Goal: Communication & Community: Answer question/provide support

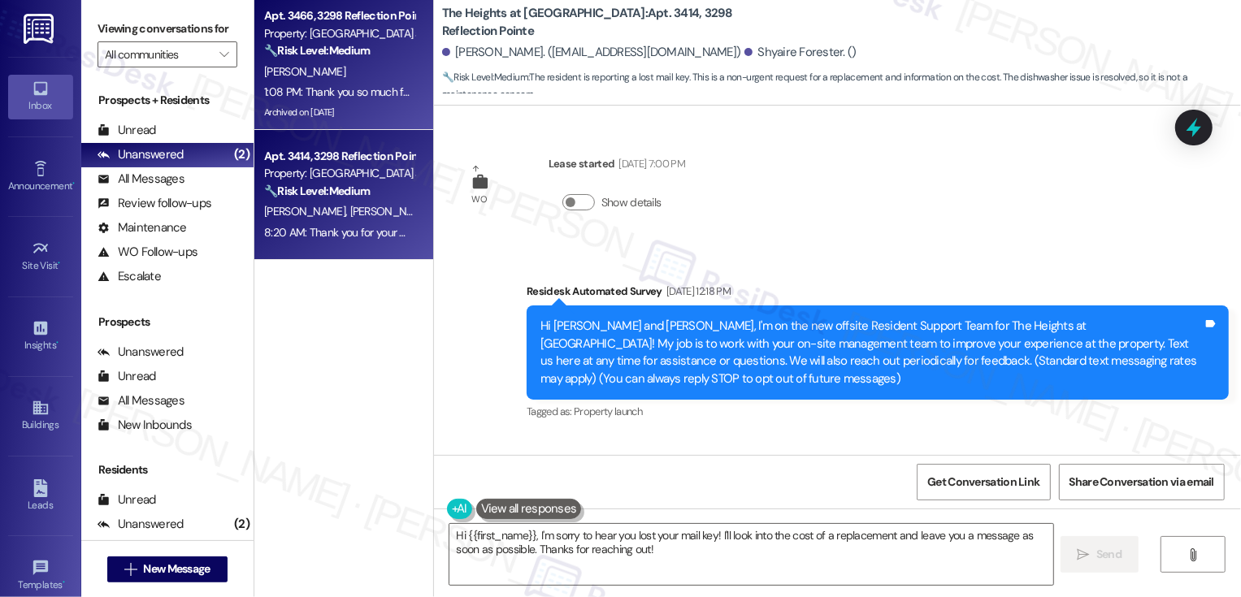
scroll to position [11538, 0]
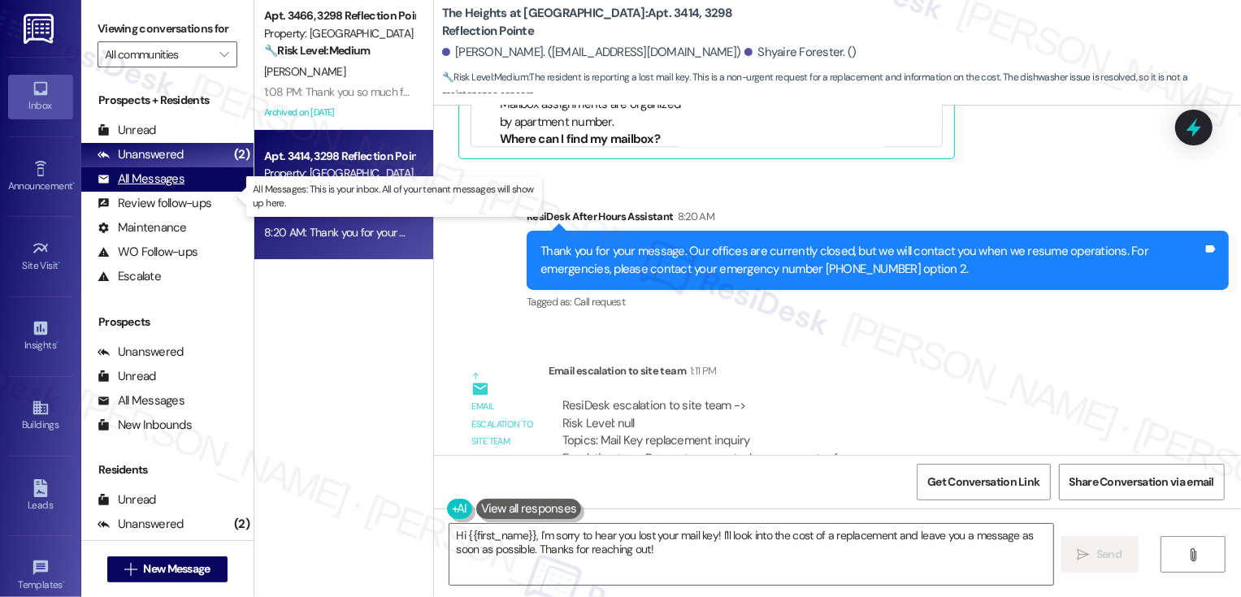
click at [182, 188] on div "All Messages" at bounding box center [141, 179] width 87 height 17
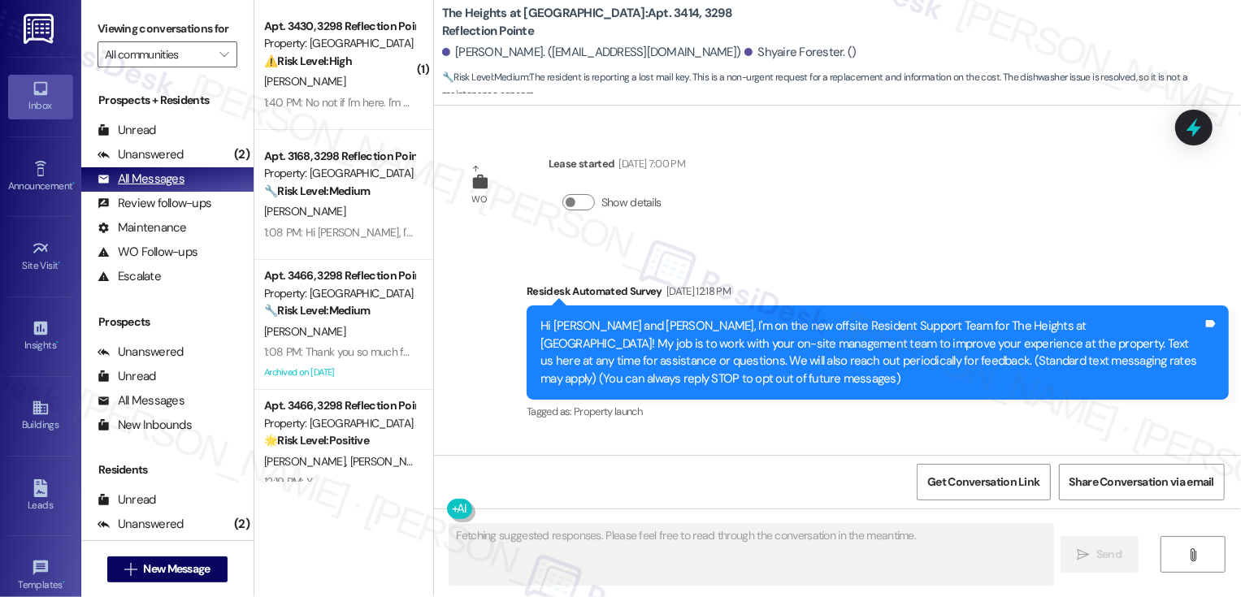
type textarea "Fetching suggested responses. Please feel free to read through the conversation…"
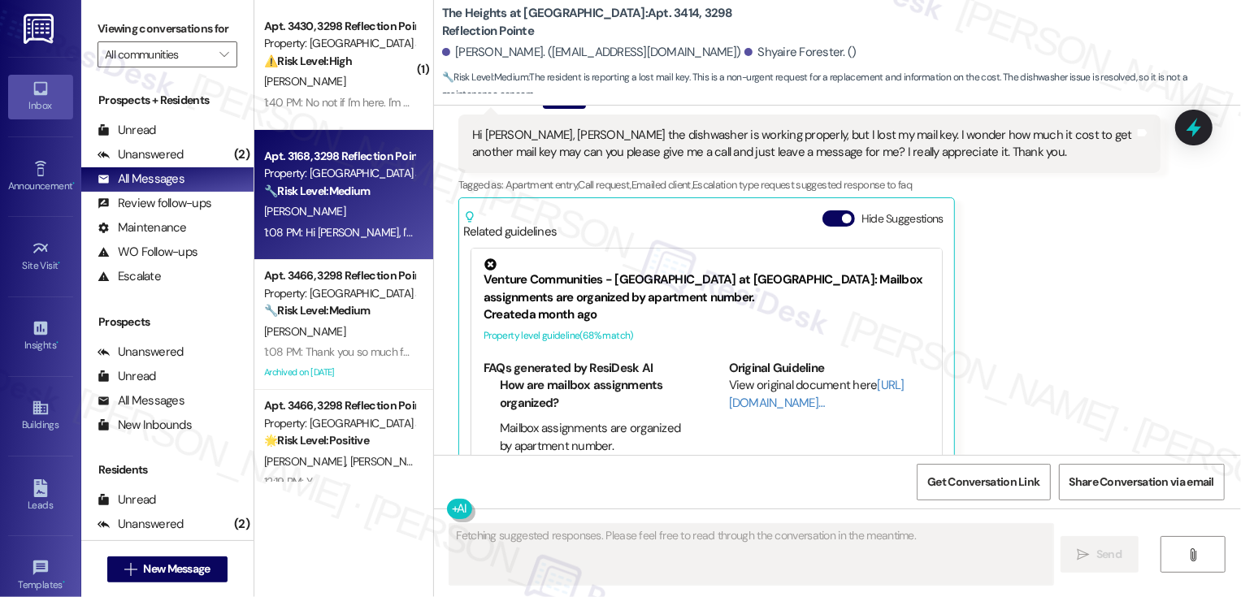
scroll to position [11200, 0]
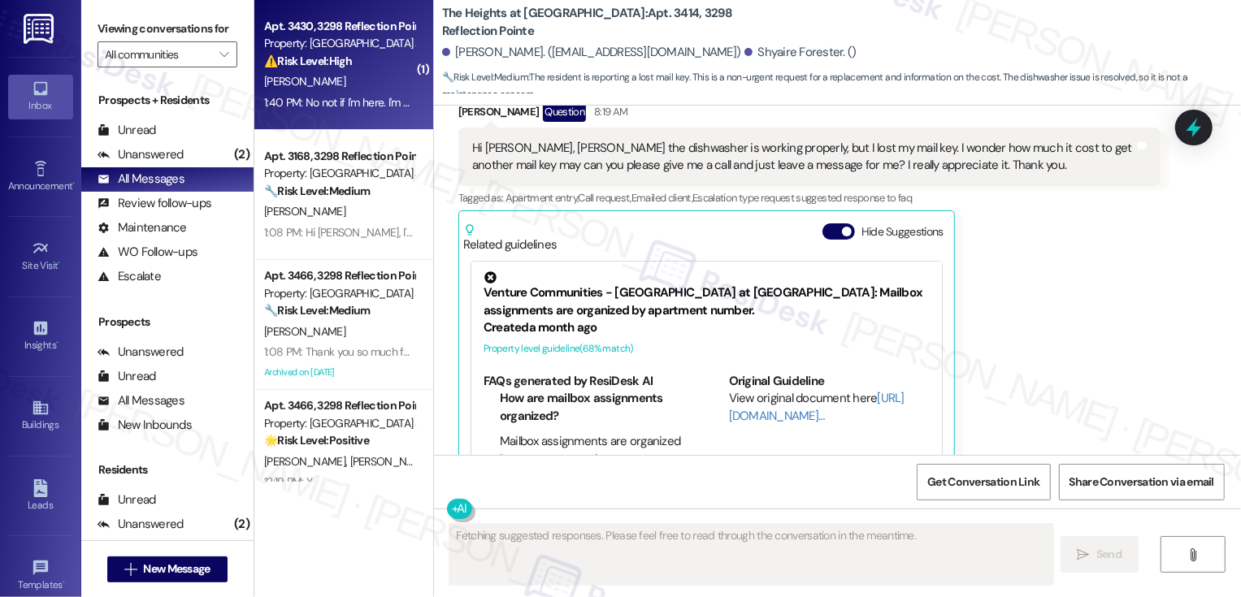
click at [309, 103] on div "1:40 PM: No not if I'm here. I'm usually here throughout the day however. 1:40 …" at bounding box center [431, 102] width 334 height 15
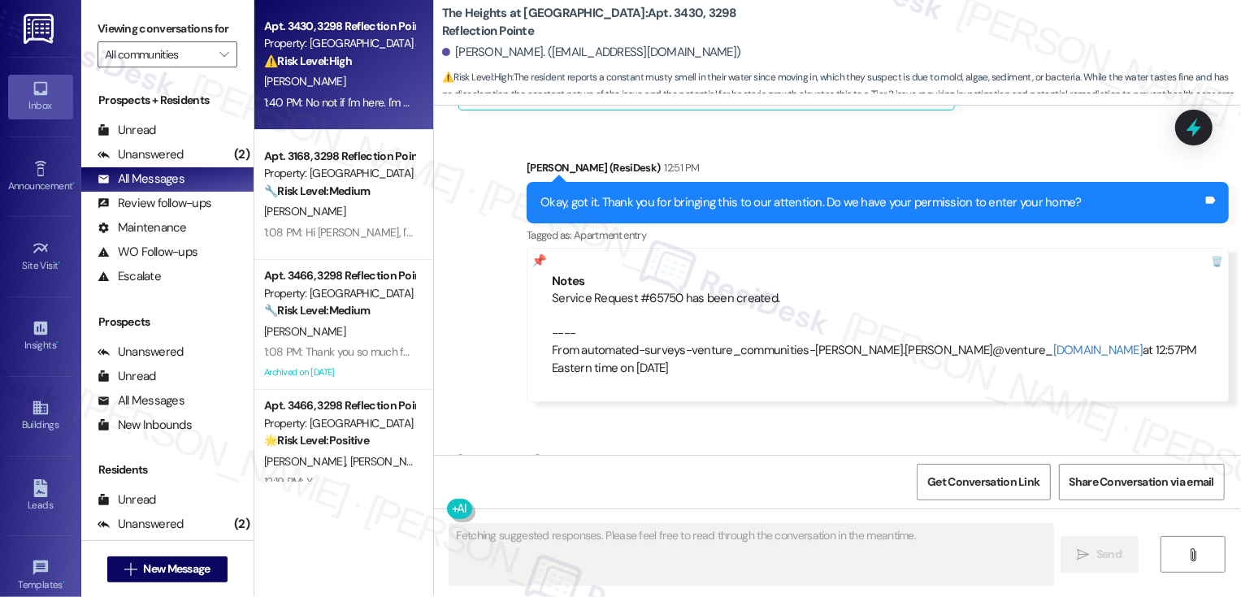
scroll to position [3976, 0]
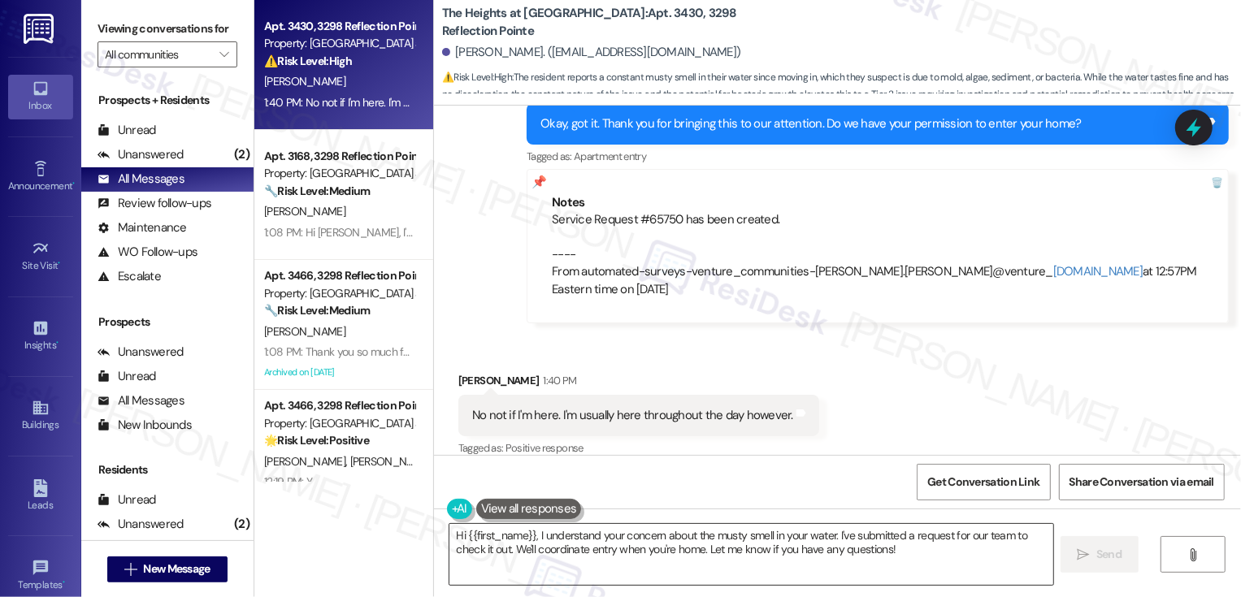
click at [692, 560] on textarea "Hi {{first_name}}, I understand your concern about the musty smell in your wate…" at bounding box center [751, 554] width 604 height 61
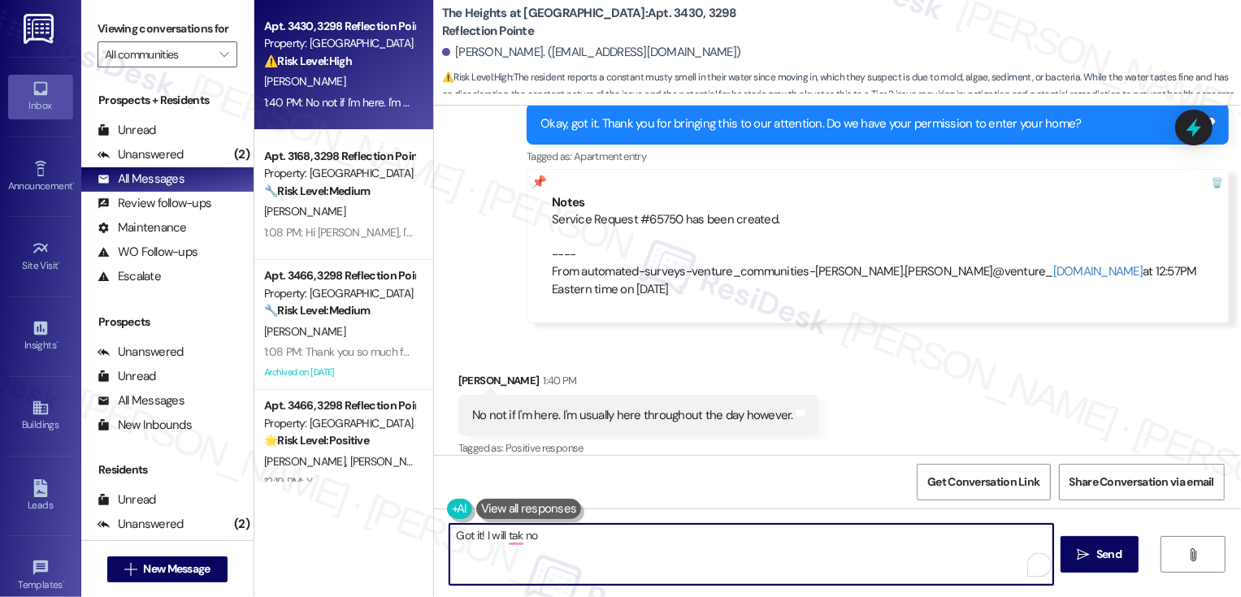
scroll to position [3945, 0]
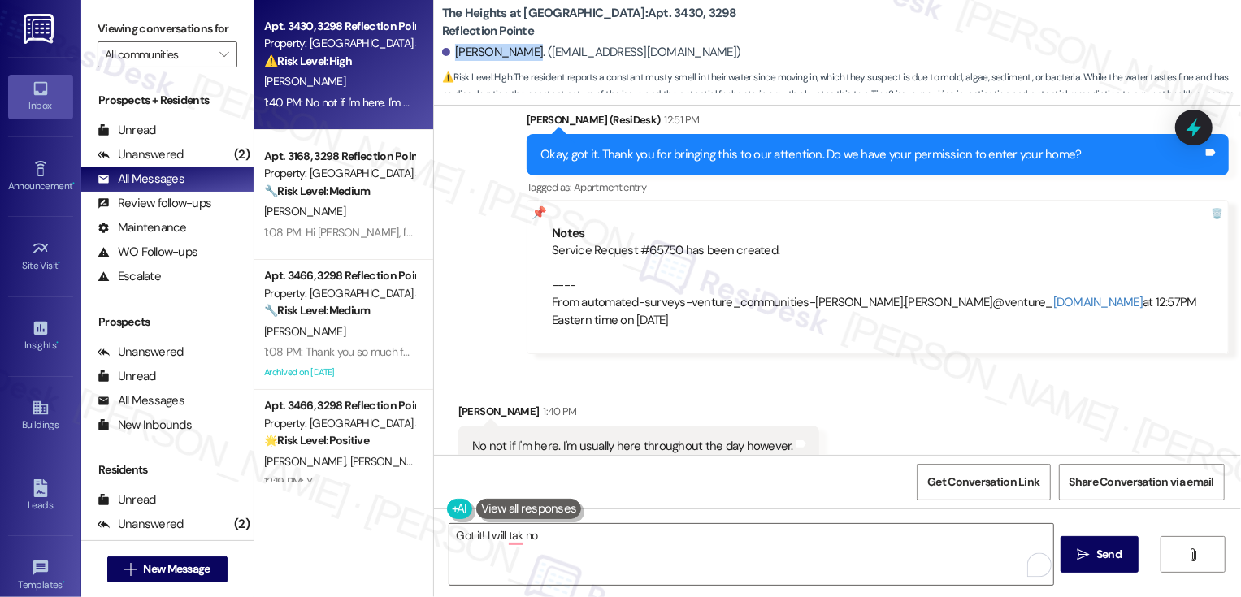
drag, startPoint x: 447, startPoint y: 53, endPoint x: 511, endPoint y: 52, distance: 64.2
click at [511, 52] on div "[PERSON_NAME]. ([EMAIL_ADDRESS][DOMAIN_NAME])" at bounding box center [591, 52] width 299 height 17
copy div "[PERSON_NAME]"
drag, startPoint x: 462, startPoint y: 426, endPoint x: 757, endPoint y: 437, distance: 295.2
click at [757, 438] on div "No not if I'm here. I'm usually here throughout the day however." at bounding box center [632, 446] width 321 height 17
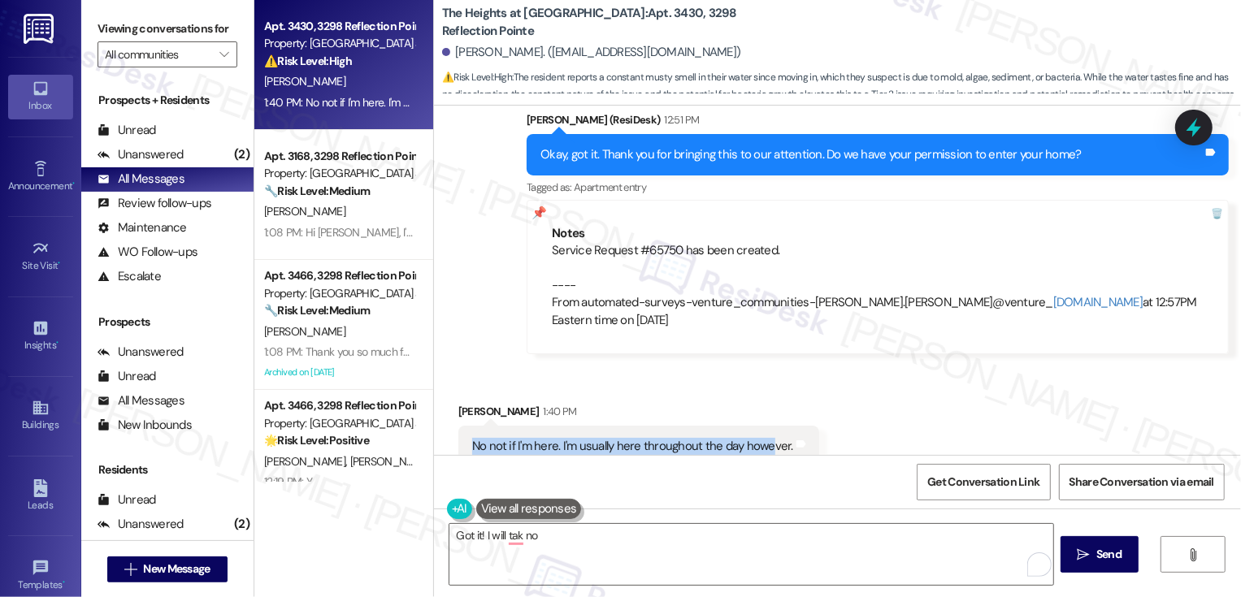
click at [761, 438] on div "No not if I'm here. I'm usually here throughout the day however." at bounding box center [632, 446] width 321 height 17
drag, startPoint x: 774, startPoint y: 429, endPoint x: 462, endPoint y: 428, distance: 312.8
click at [472, 438] on div "No not if I'm here. I'm usually here throughout the day however." at bounding box center [632, 446] width 321 height 17
copy div "No not if I'm here. I'm usually here throughout the day however."
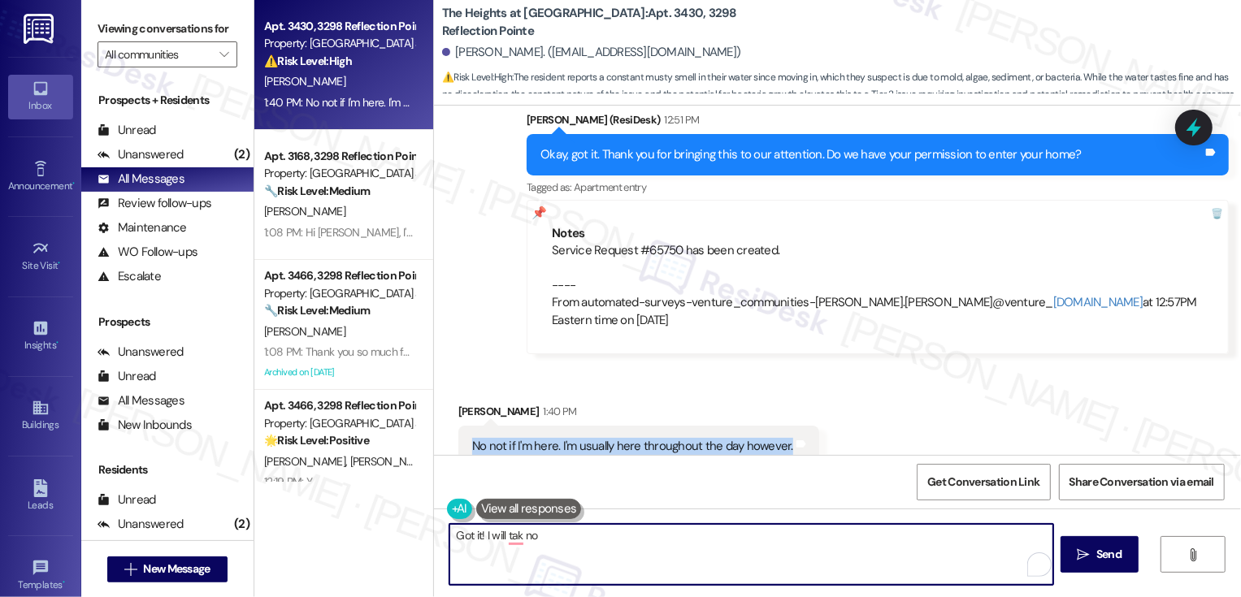
click at [549, 548] on textarea "Got it! I will tak no" at bounding box center [751, 554] width 604 height 61
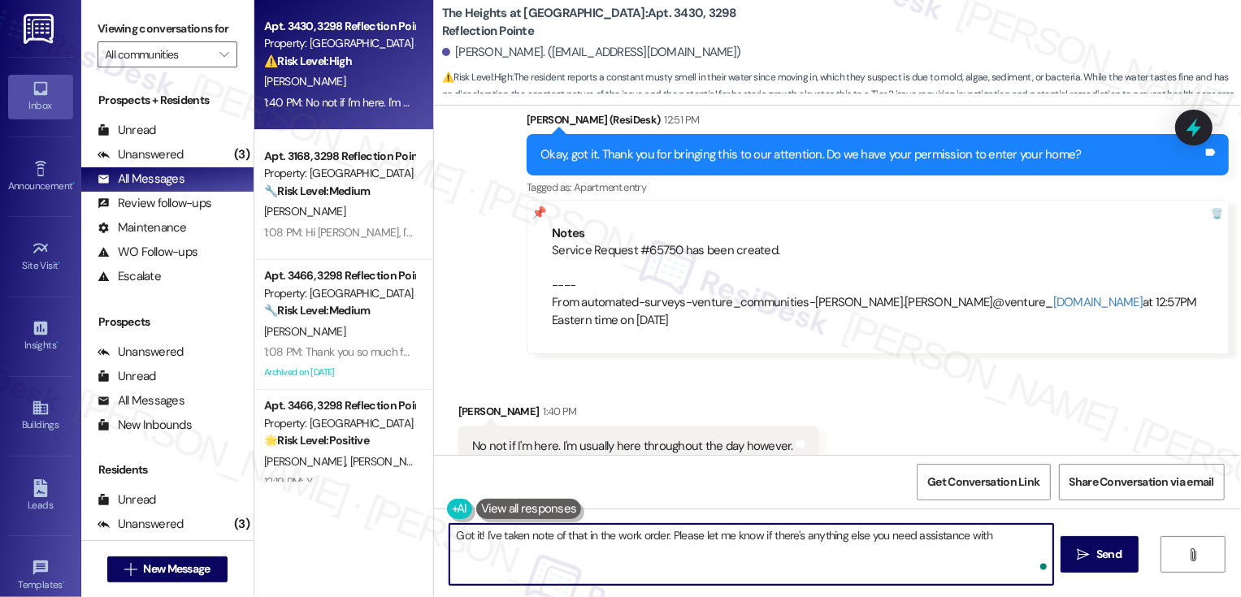
type textarea "Got it! I've taken note of that in the work order. Please let me know if there'…"
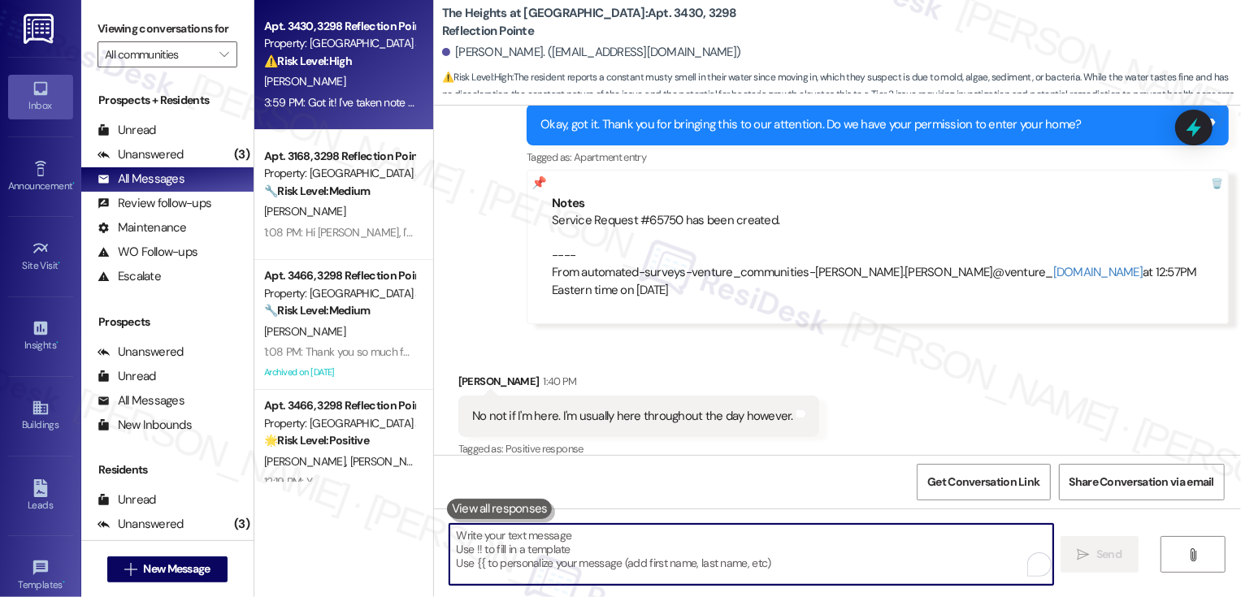
scroll to position [4089, 0]
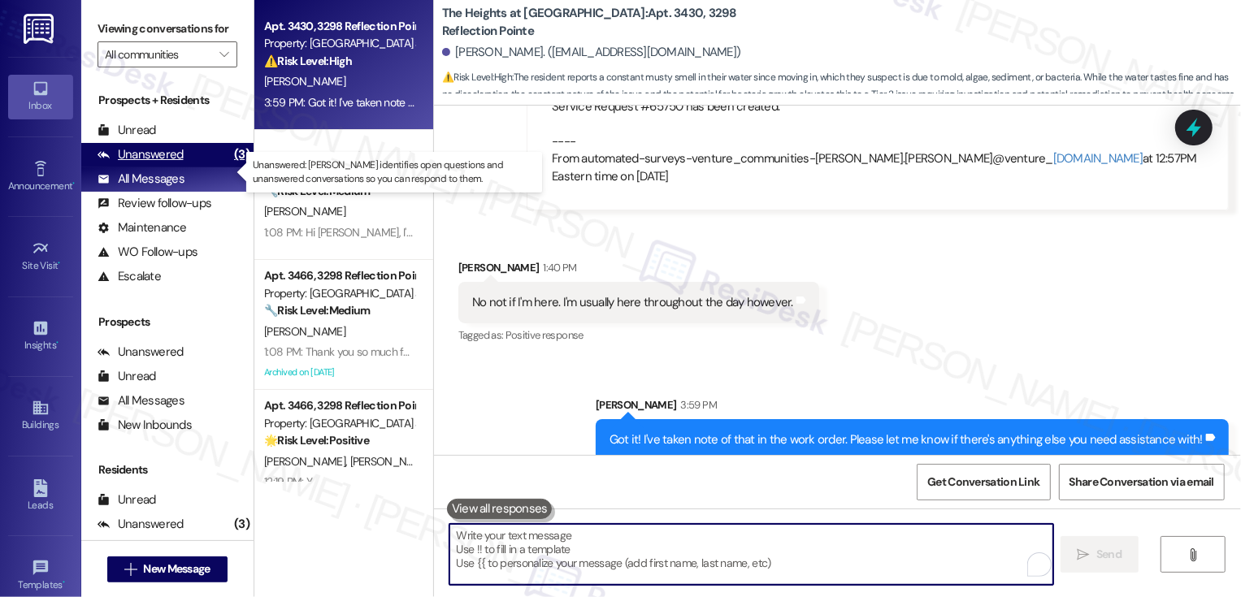
click at [154, 163] on div "Unanswered" at bounding box center [141, 154] width 86 height 17
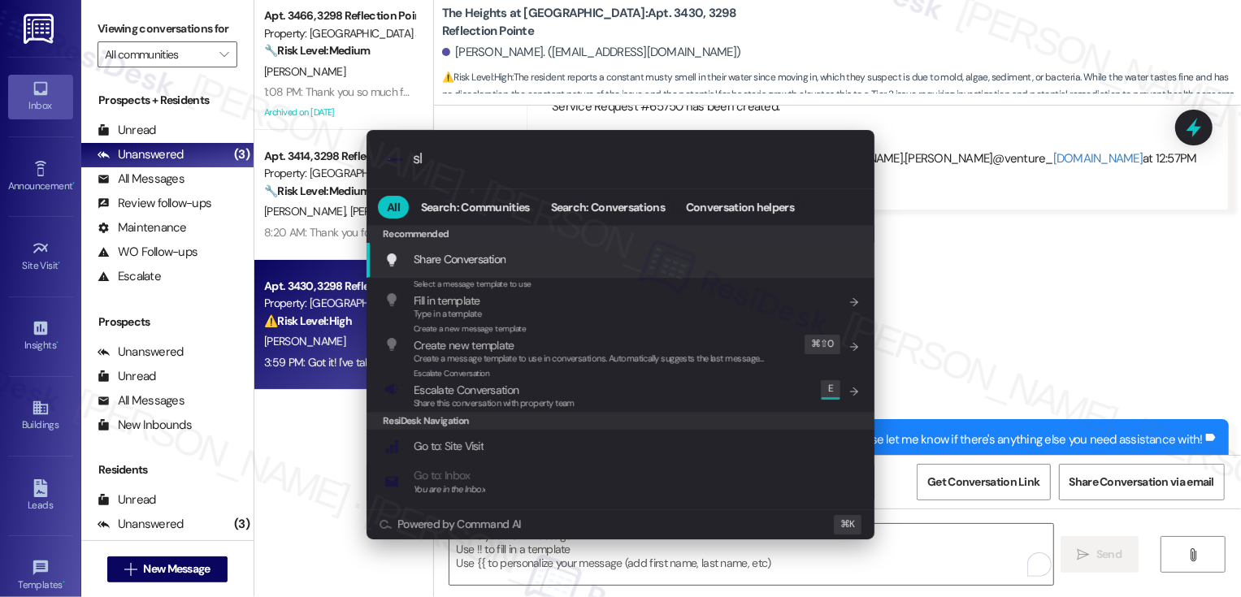
type input "sla"
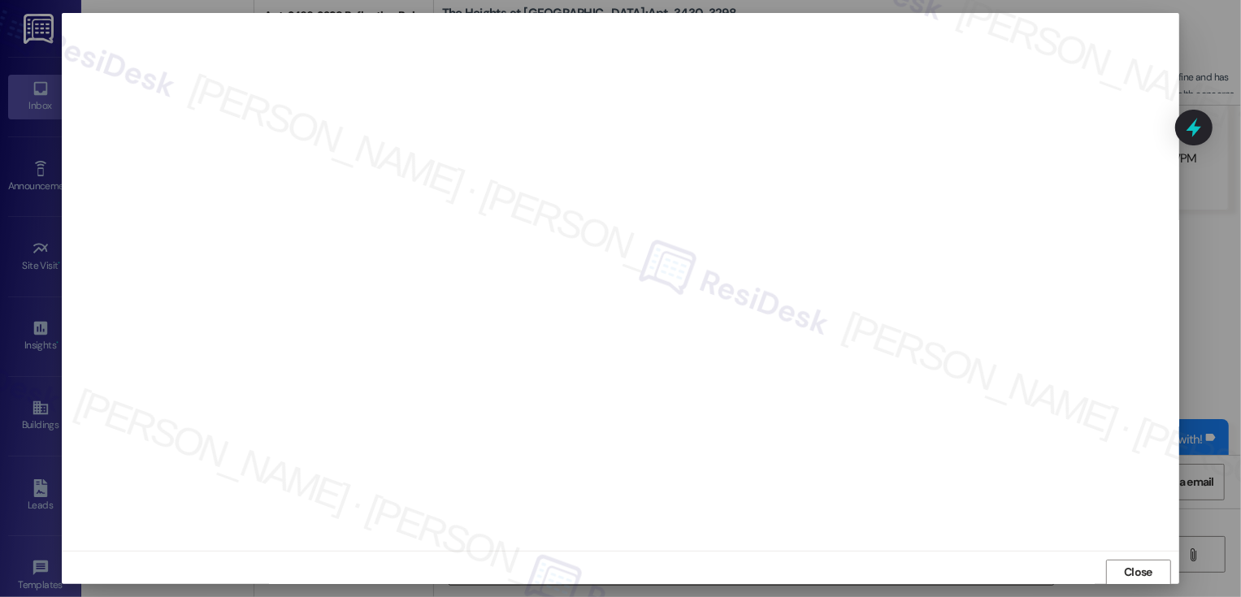
scroll to position [1, 0]
